Goal: Information Seeking & Learning: Learn about a topic

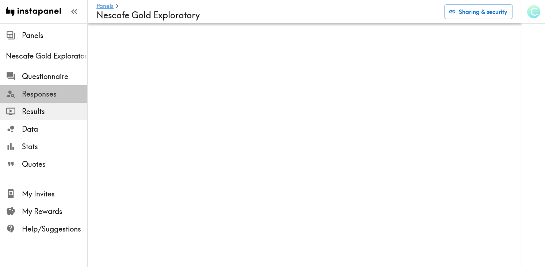
click at [69, 91] on span "Responses" at bounding box center [54, 94] width 65 height 10
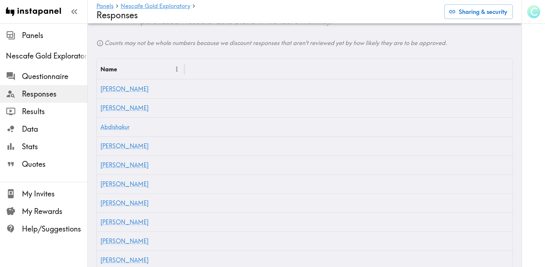
scroll to position [198, 0]
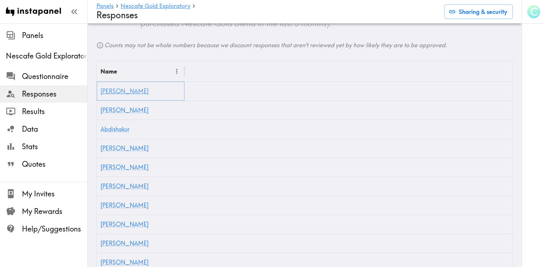
click at [108, 87] on link "[PERSON_NAME]" at bounding box center [125, 90] width 48 height 7
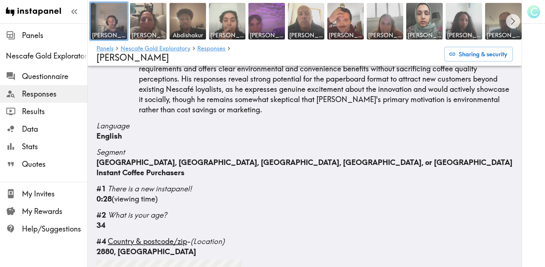
scroll to position [64, 0]
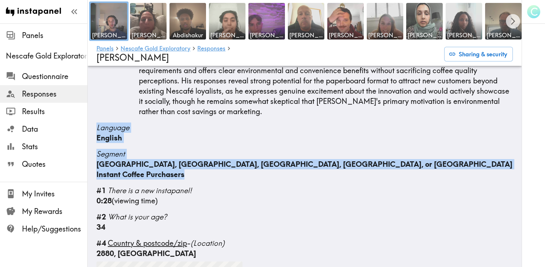
drag, startPoint x: 95, startPoint y: 126, endPoint x: 197, endPoint y: 179, distance: 114.3
copy div "Language English Segment [GEOGRAPHIC_DATA], [GEOGRAPHIC_DATA], [GEOGRAPHIC_DATA…"
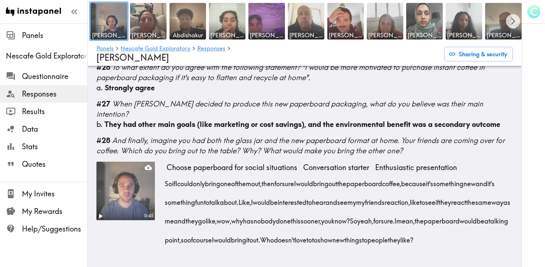
scroll to position [1983, 0]
drag, startPoint x: 98, startPoint y: 113, endPoint x: 303, endPoint y: 279, distance: 263.8
copy div "#03 Loremips dolor sit ametcon ad Elitsed'd eiu temporinci utlaboree - dolo mag…"
click at [131, 216] on div "0:45" at bounding box center [126, 209] width 58 height 94
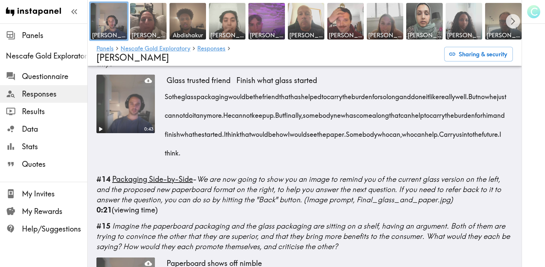
scroll to position [788, 0]
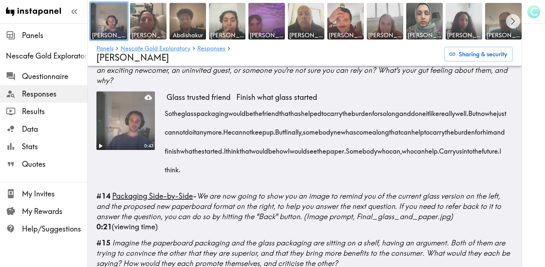
drag, startPoint x: 231, startPoint y: 188, endPoint x: 291, endPoint y: 190, distance: 60.0
click at [291, 177] on div "So the glass packaging would be the friend that has helped to carry the burden …" at bounding box center [340, 139] width 347 height 75
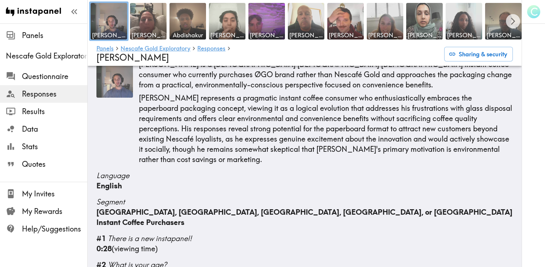
scroll to position [0, 0]
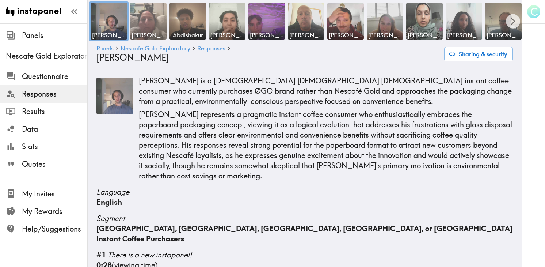
click at [147, 27] on img at bounding box center [148, 21] width 38 height 38
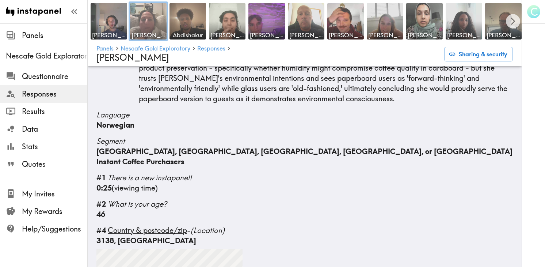
scroll to position [76, 0]
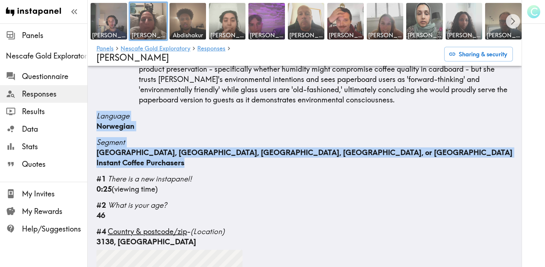
drag, startPoint x: 96, startPoint y: 116, endPoint x: 201, endPoint y: 162, distance: 114.8
copy div "Language Norwegian Segment [GEOGRAPHIC_DATA], [GEOGRAPHIC_DATA], [GEOGRAPHIC_DA…"
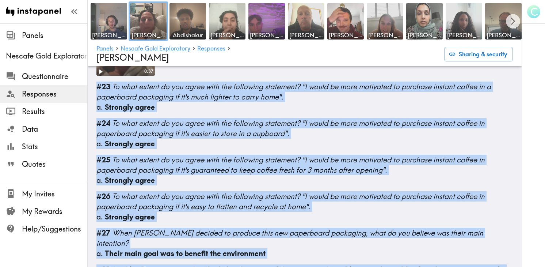
scroll to position [1913, 0]
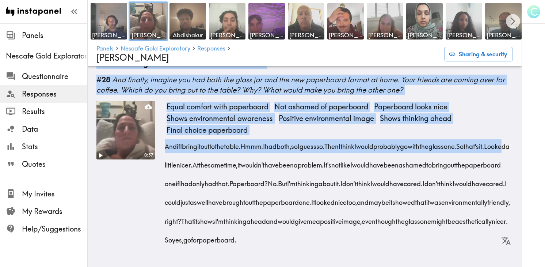
drag, startPoint x: 96, startPoint y: 220, endPoint x: 212, endPoint y: 301, distance: 141.4
copy div "#30 Loremips dolor sit ametcon ad Elitsed'd eiu temporinci utlaboree - dolo mag…"
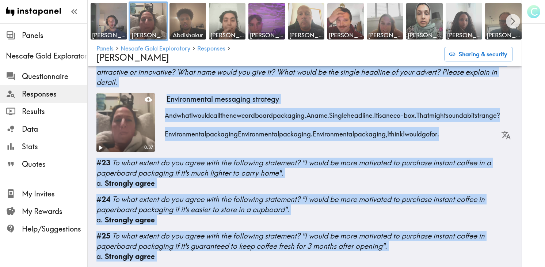
scroll to position [1525, 0]
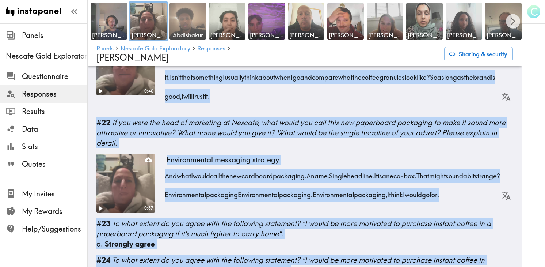
click at [186, 27] on img at bounding box center [188, 21] width 38 height 38
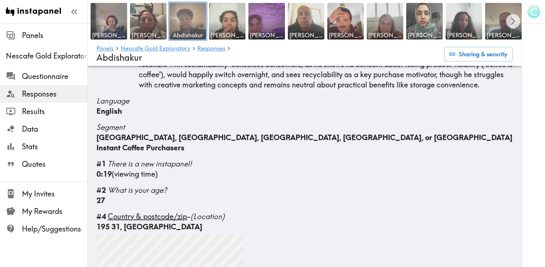
scroll to position [81, 0]
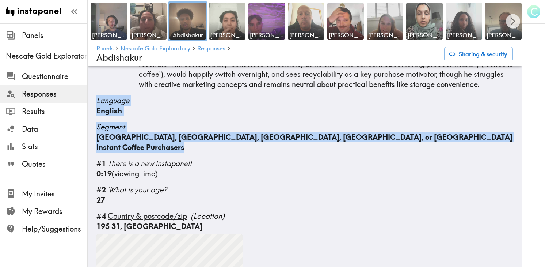
drag, startPoint x: 96, startPoint y: 108, endPoint x: 212, endPoint y: 156, distance: 126.1
copy div "Language English Segment [GEOGRAPHIC_DATA], [GEOGRAPHIC_DATA], [GEOGRAPHIC_DATA…"
click at [226, 26] on img at bounding box center [227, 21] width 38 height 38
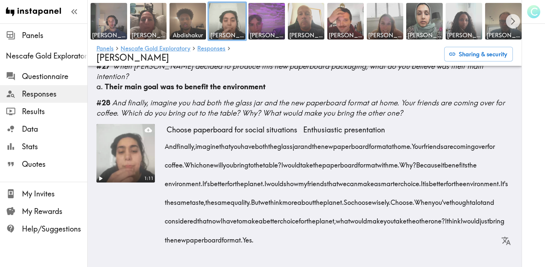
scroll to position [2087, 0]
drag, startPoint x: 91, startPoint y: 188, endPoint x: 339, endPoint y: 301, distance: 272.2
copy div "#36 Loremips dolor sit ametcon ad Elitsed'd eiu temporinci utlaboree - dolo mag…"
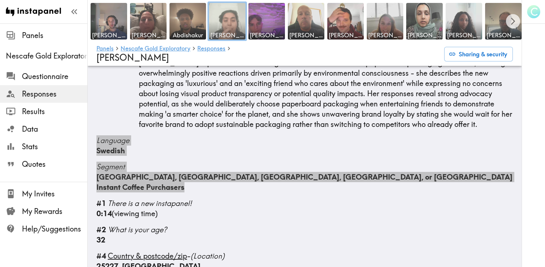
scroll to position [0, 0]
